Goal: Find specific page/section: Find specific page/section

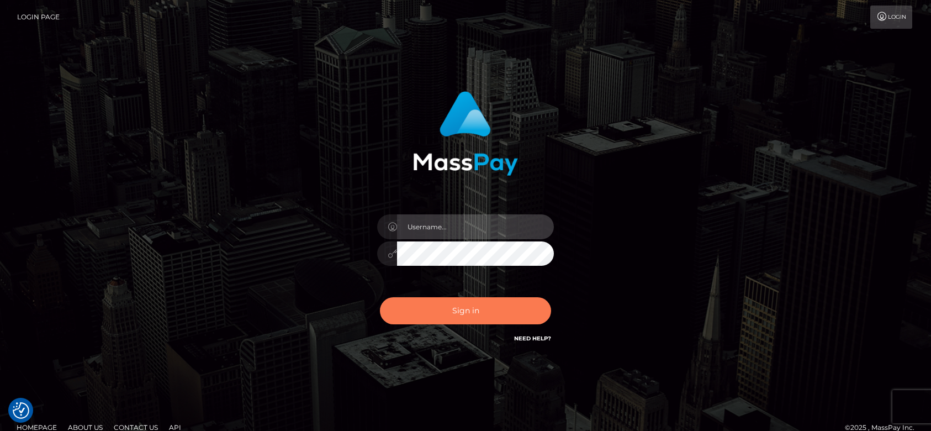
type input "fr.es"
click at [465, 319] on button "Sign in" at bounding box center [465, 310] width 171 height 27
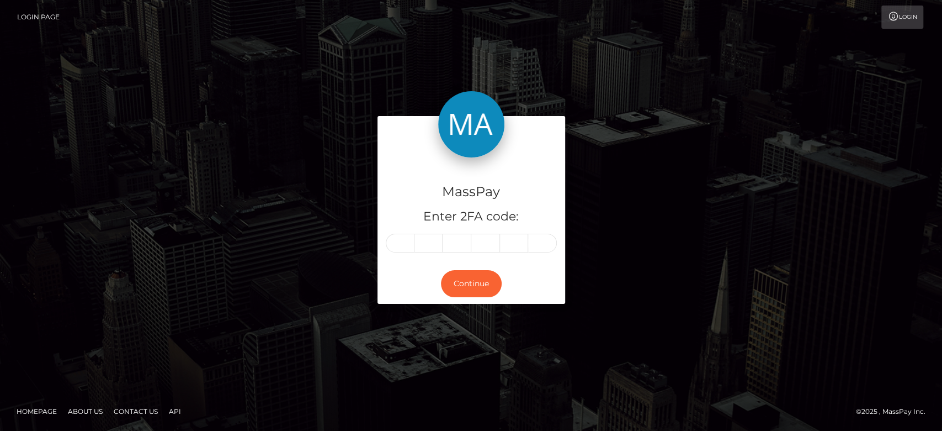
click at [409, 243] on input "text" at bounding box center [400, 243] width 29 height 19
type input "8"
type input "6"
type input "3"
type input "4"
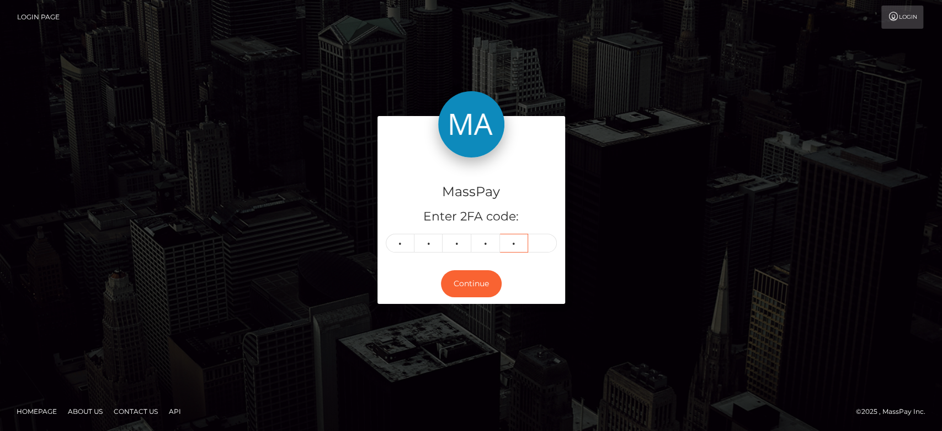
type input "9"
type input "6"
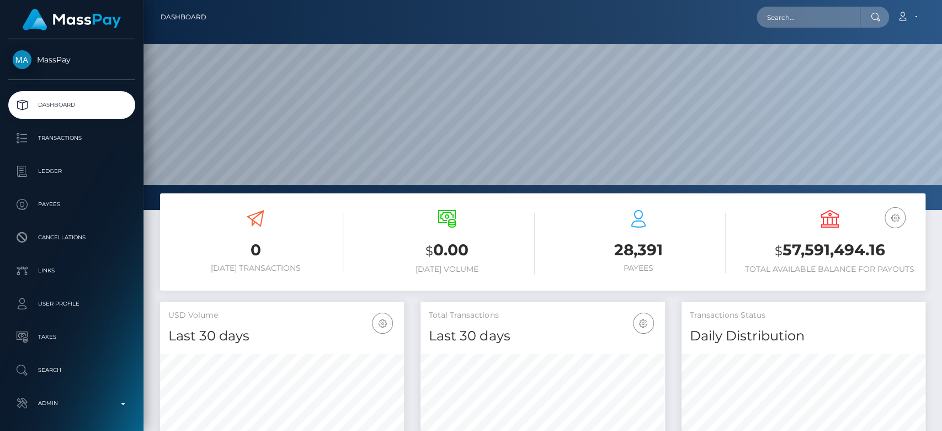
scroll to position [195, 244]
click at [778, 20] on input "text" at bounding box center [809, 17] width 104 height 21
paste input "cfclan911@gmail.com"
type input "cfclan911@gmail.com"
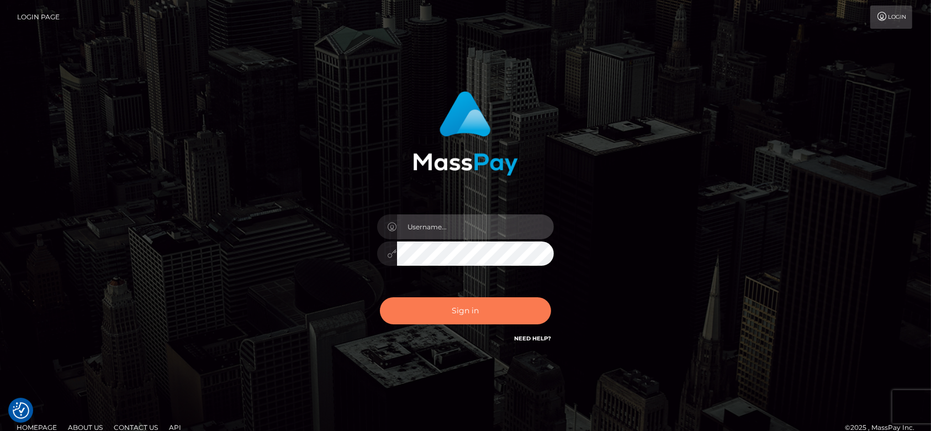
type input "[DOMAIN_NAME]"
click at [473, 304] on button "Sign in" at bounding box center [465, 310] width 171 height 27
type input "fr.es"
click at [450, 300] on button "Sign in" at bounding box center [465, 310] width 171 height 27
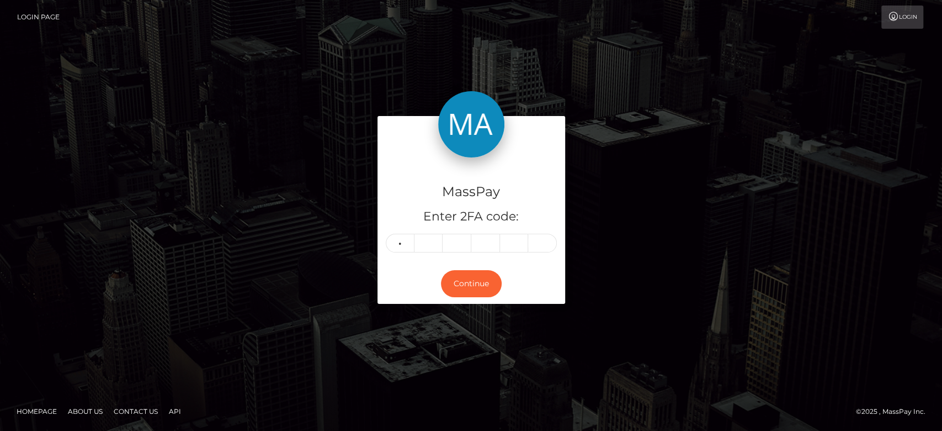
type input "9"
type input "3"
type input "7"
type input "9"
type input "5"
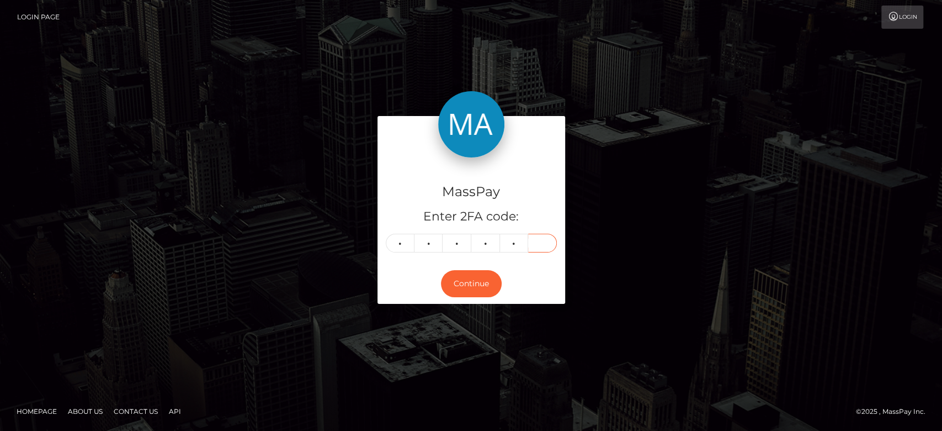
type input "9"
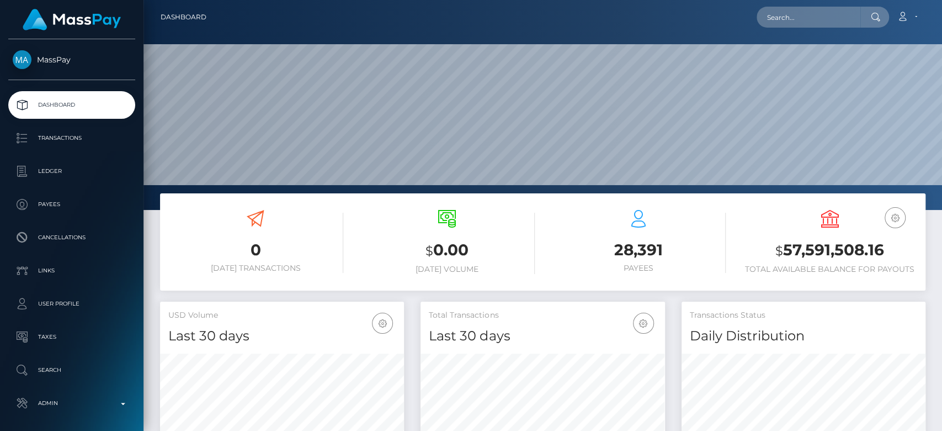
scroll to position [353, 244]
click at [786, 11] on input "text" at bounding box center [809, 17] width 104 height 21
paste input "[EMAIL_ADDRESS][DOMAIN_NAME]"
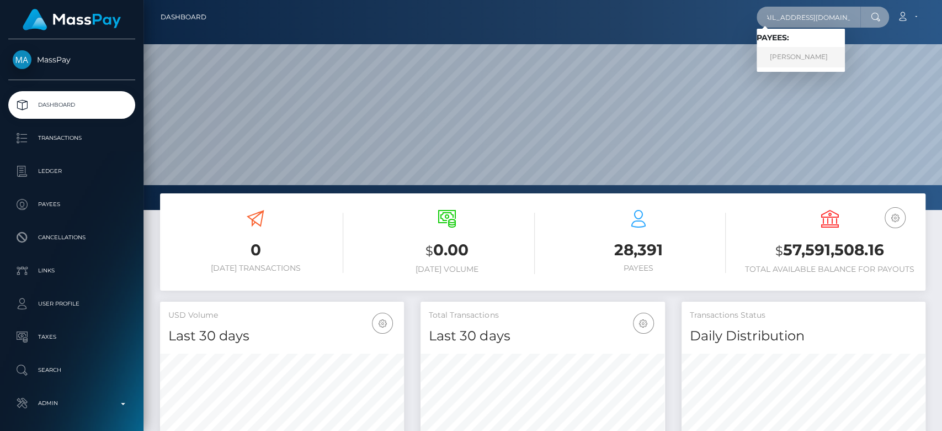
type input "[EMAIL_ADDRESS][DOMAIN_NAME]"
click at [788, 61] on link "[PERSON_NAME]" at bounding box center [801, 57] width 88 height 20
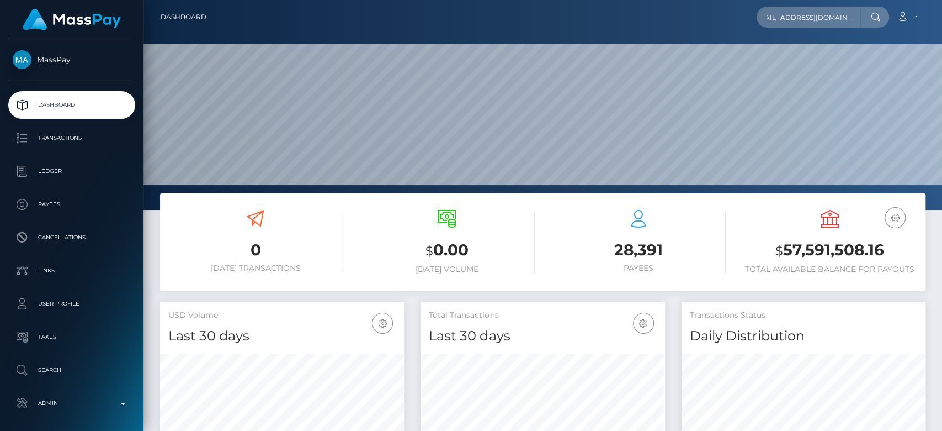
scroll to position [0, 0]
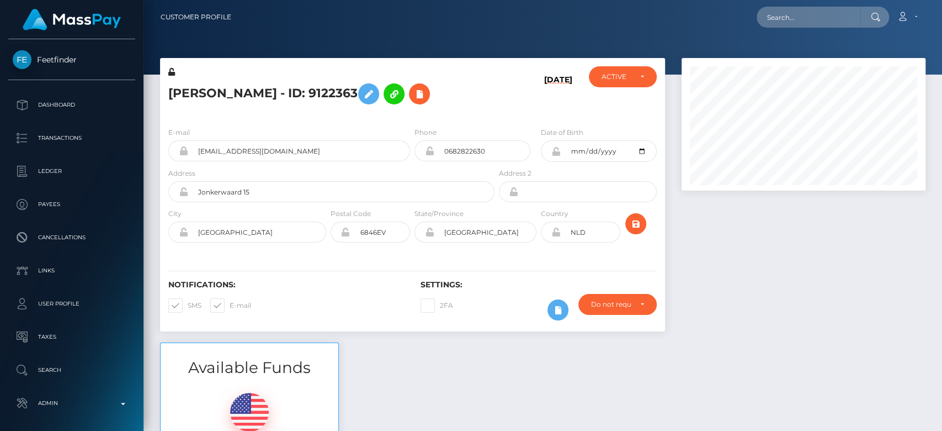
scroll to position [132, 244]
click at [827, 297] on div at bounding box center [804, 200] width 261 height 284
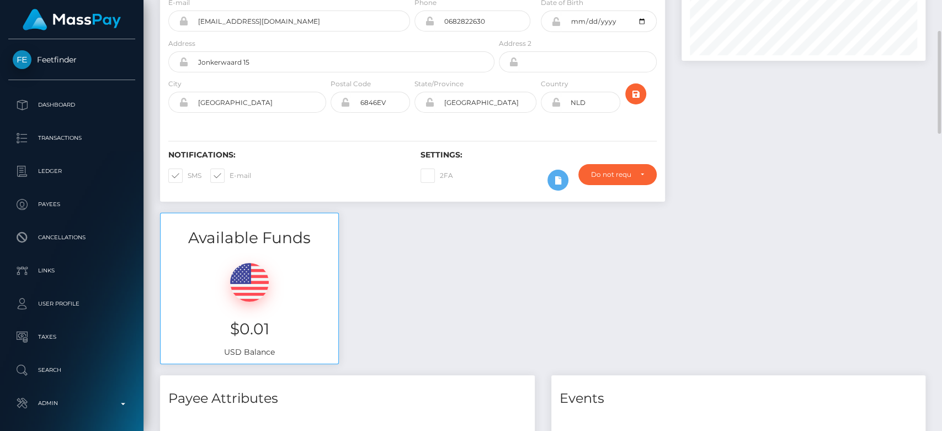
scroll to position [131, 0]
